Goal: Task Accomplishment & Management: Complete application form

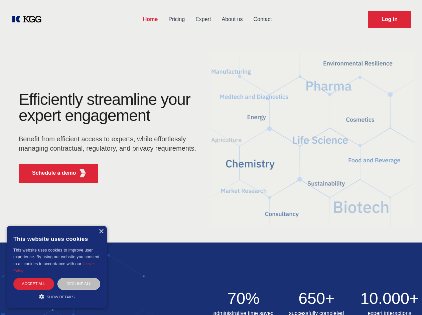
click at [211, 157] on div "Efficiently streamline your expert engagement Benefit from efficient access to …" at bounding box center [109, 140] width 203 height 97
click at [50, 173] on p "Schedule a demo" at bounding box center [54, 173] width 44 height 8
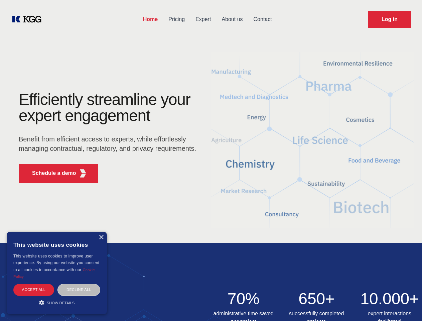
click at [101, 232] on div "× This website uses cookies This website uses cookies to improve user experienc…" at bounding box center [57, 273] width 100 height 83
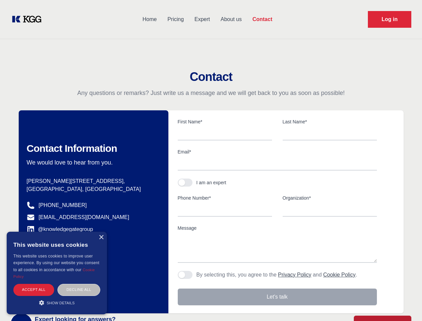
click at [34, 284] on div "Accept all" at bounding box center [33, 290] width 41 height 12
click at [79, 284] on div "Decline all" at bounding box center [78, 290] width 43 height 12
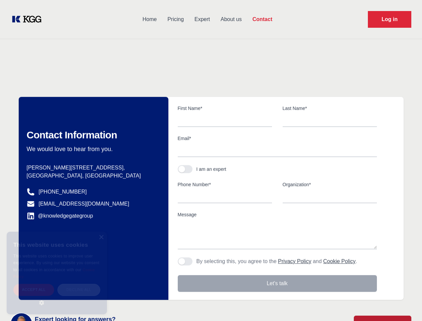
click at [57, 297] on main "Contact Any questions or remarks? Just write us a message and we will get back …" at bounding box center [211, 174] width 422 height 348
